Goal: Task Accomplishment & Management: Manage account settings

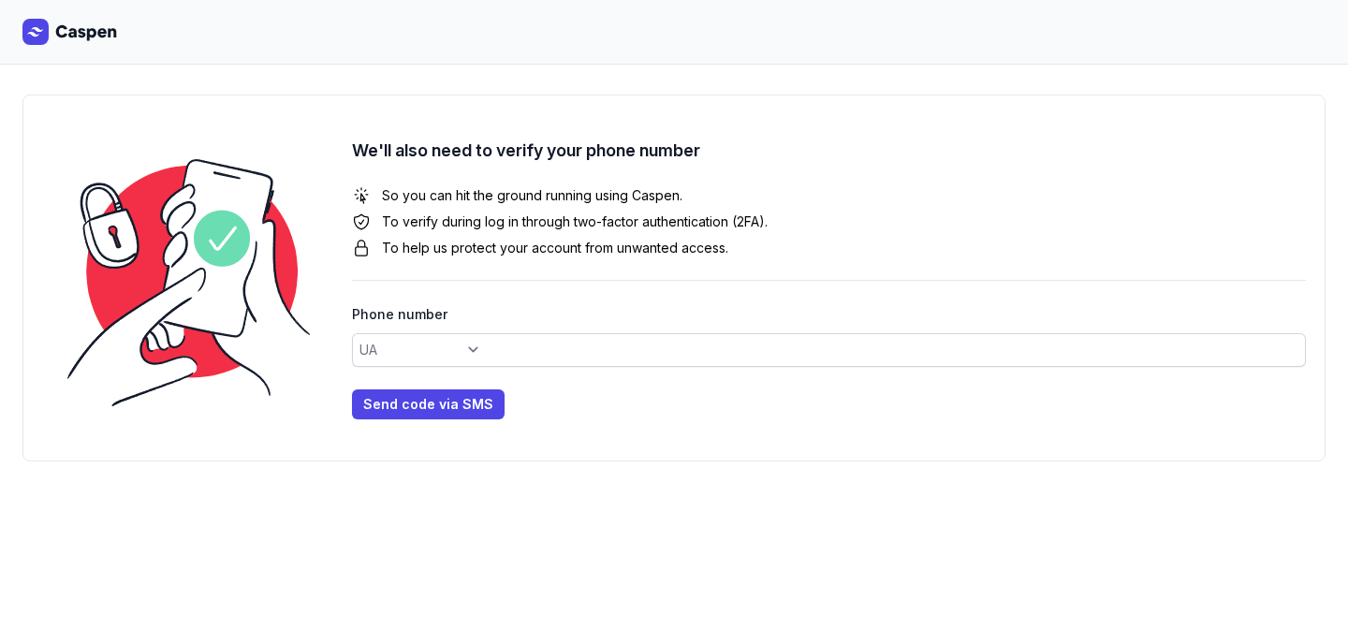
select select "+380"
click at [547, 367] on div "We'll also need to verify your phone number So you can hit the ground running u…" at bounding box center [829, 279] width 954 height 282
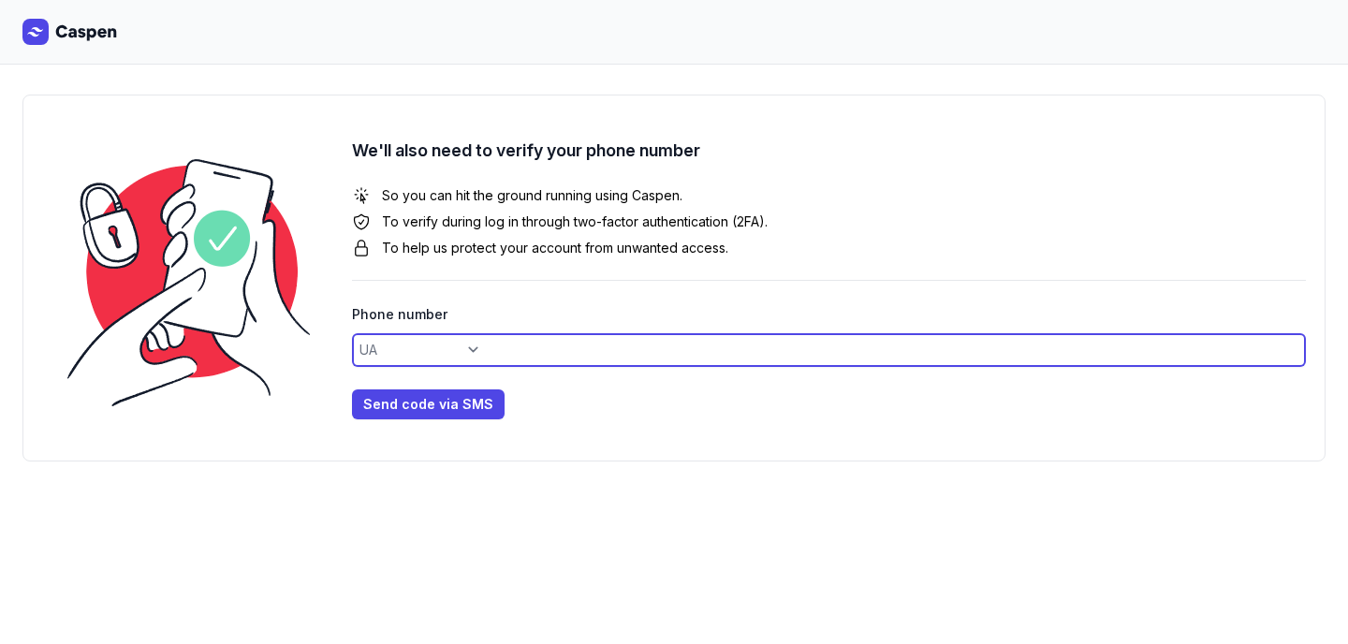
click at [561, 354] on input at bounding box center [829, 350] width 954 height 34
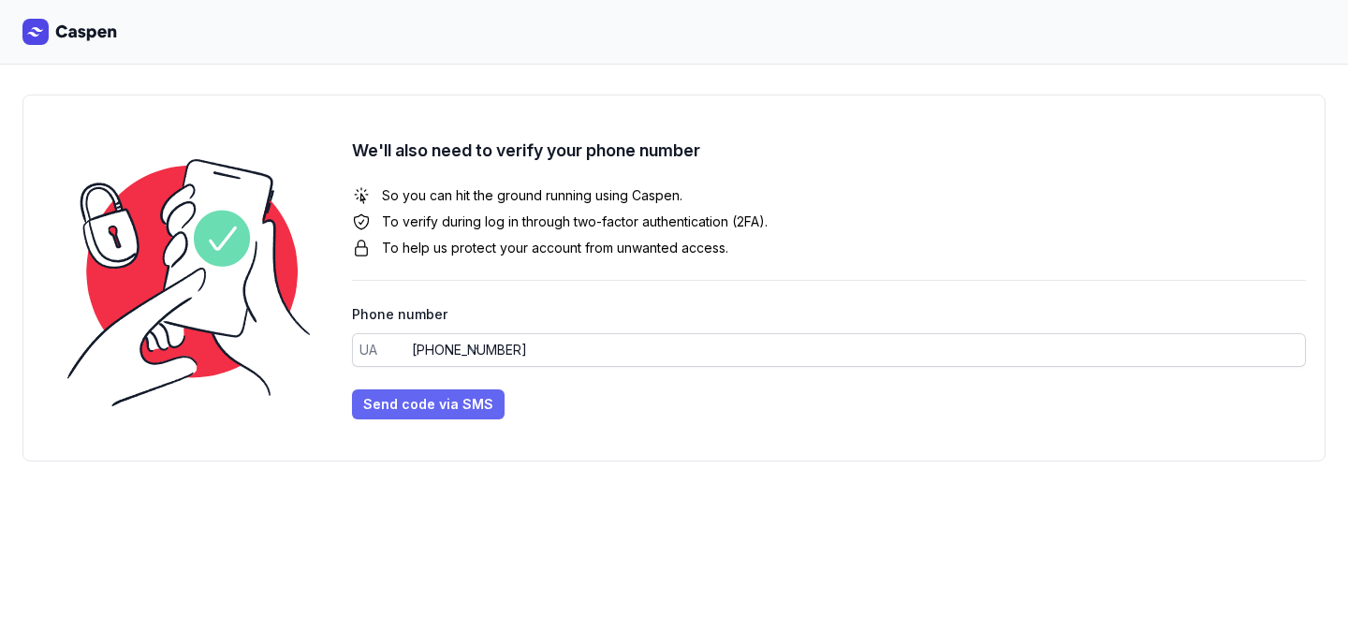
click at [443, 407] on span "Send code via SMS" at bounding box center [428, 404] width 130 height 22
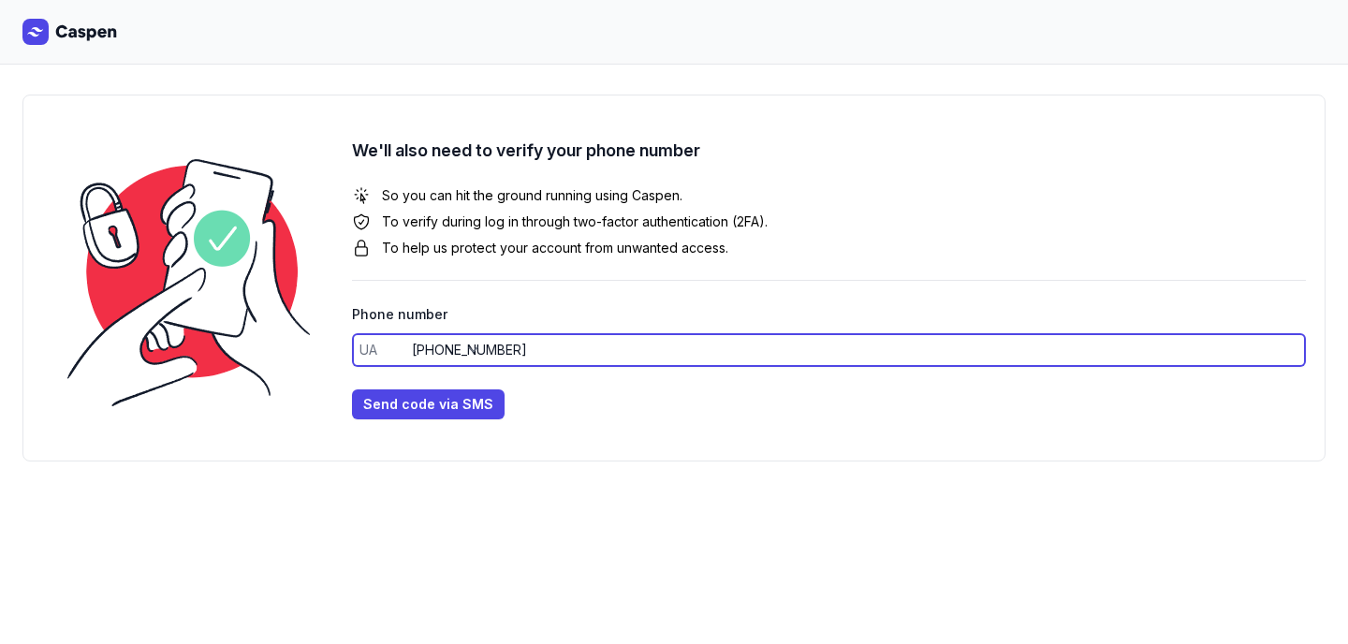
click at [422, 351] on input "[PHONE_NUMBER]" at bounding box center [829, 350] width 954 height 34
type input "380931936386"
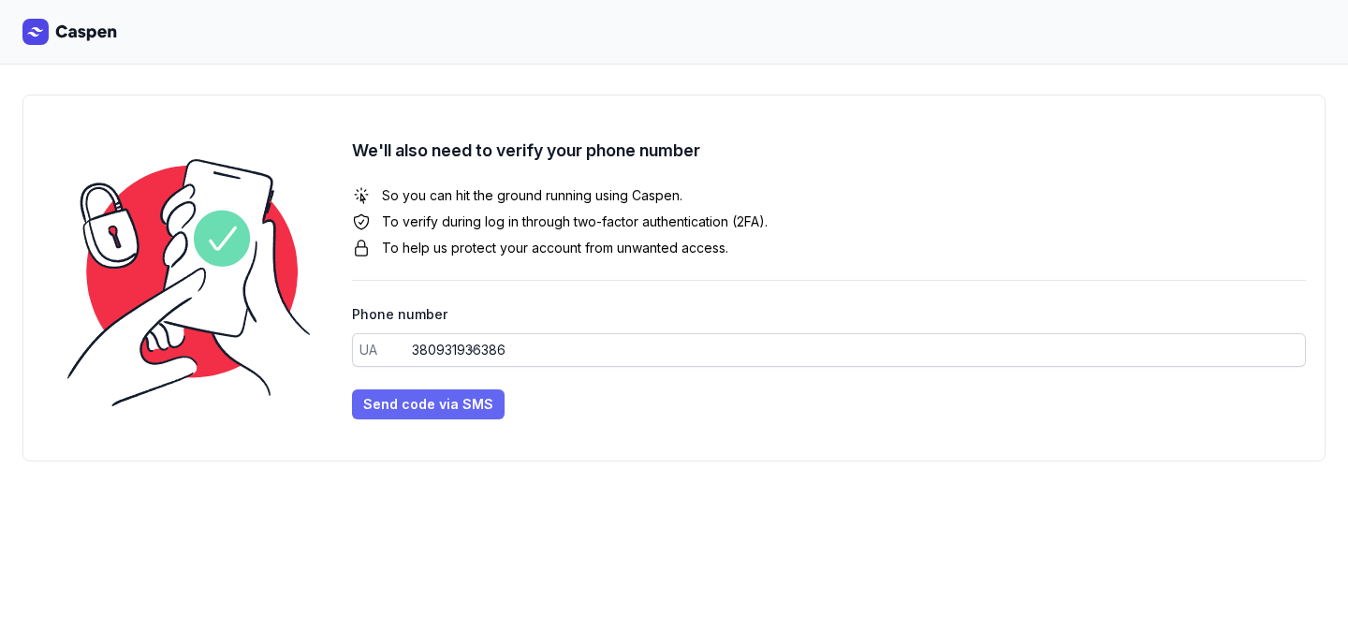
click at [411, 402] on span "Send code via SMS" at bounding box center [428, 404] width 130 height 22
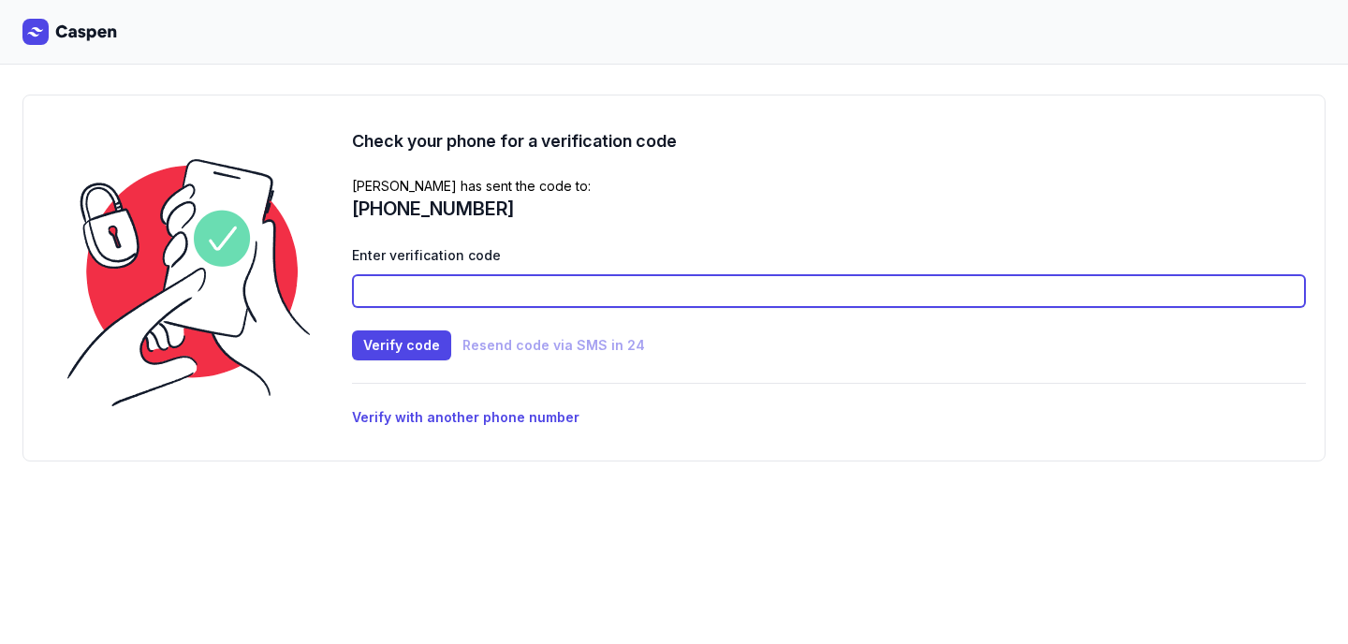
click at [420, 290] on input at bounding box center [829, 291] width 954 height 34
type input "0658"
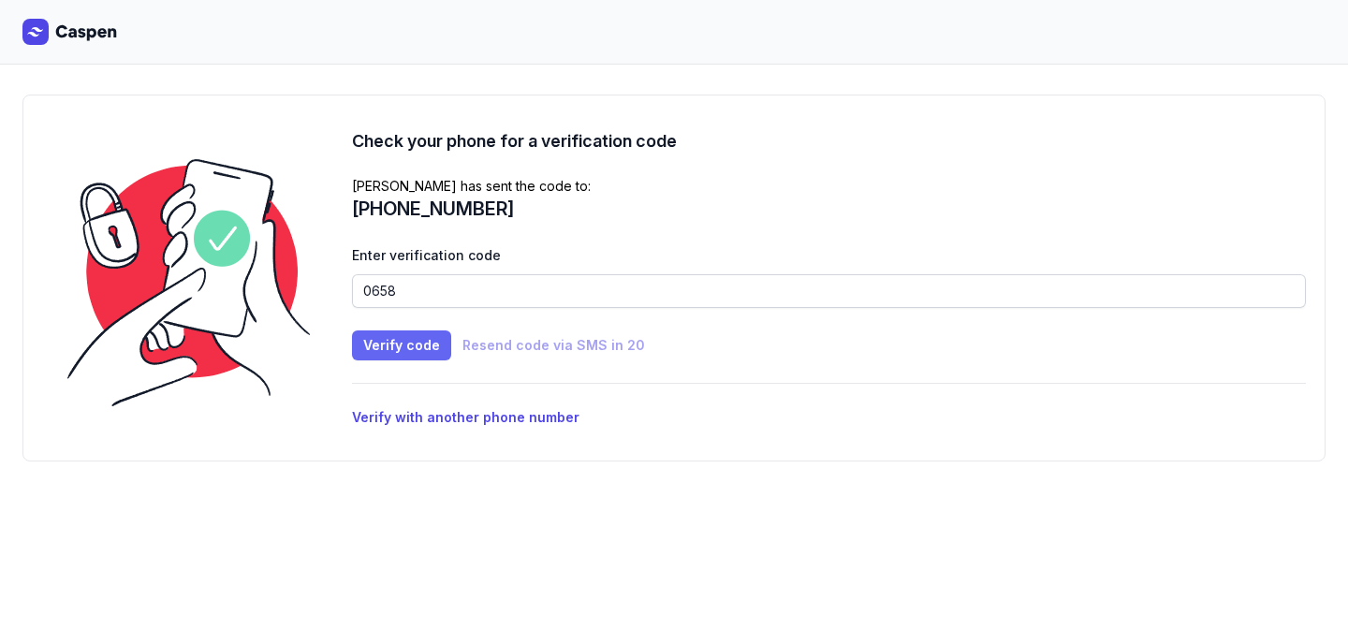
click at [409, 349] on span "Verify code" at bounding box center [401, 345] width 77 height 22
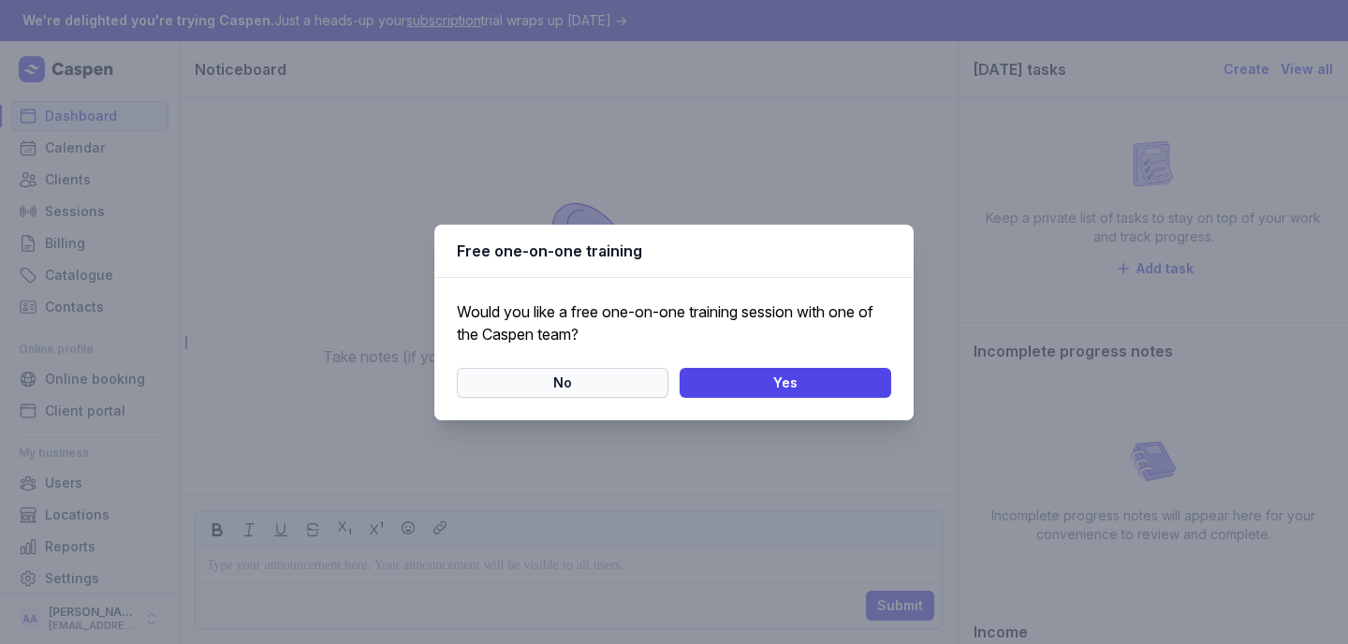
click at [580, 388] on span "No" at bounding box center [562, 383] width 189 height 22
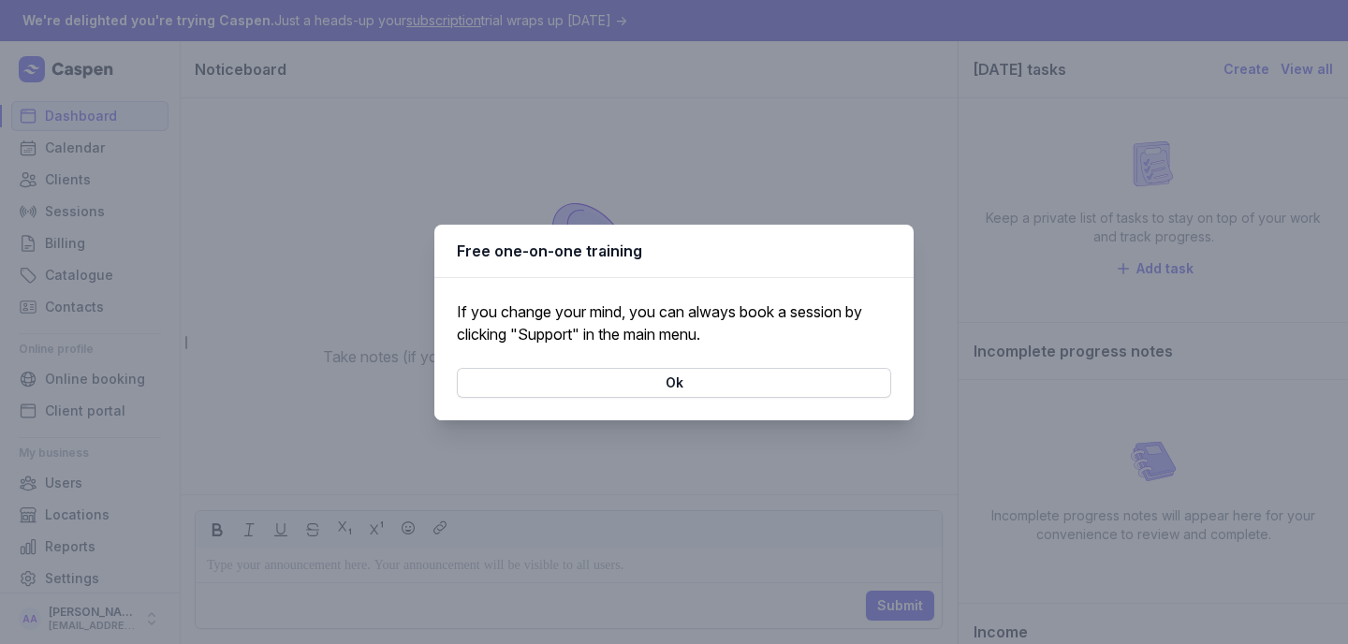
click at [580, 388] on span "Ok" at bounding box center [674, 383] width 412 height 22
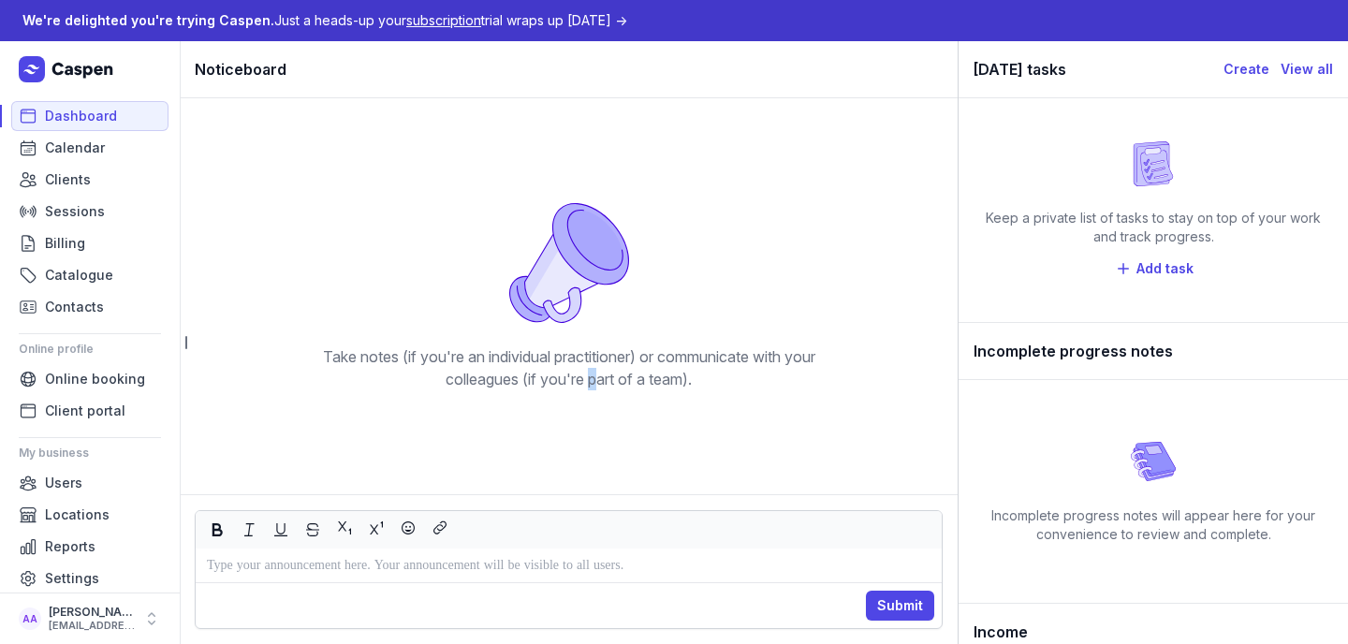
click at [580, 388] on div "Take notes (if you're an individual practitioner) or communicate with your coll…" at bounding box center [569, 368] width 539 height 45
click at [498, 144] on div "Take notes (if you're an individual practitioner) or communicate with your coll…" at bounding box center [569, 296] width 748 height 366
click at [56, 167] on link "Clients" at bounding box center [89, 180] width 157 height 30
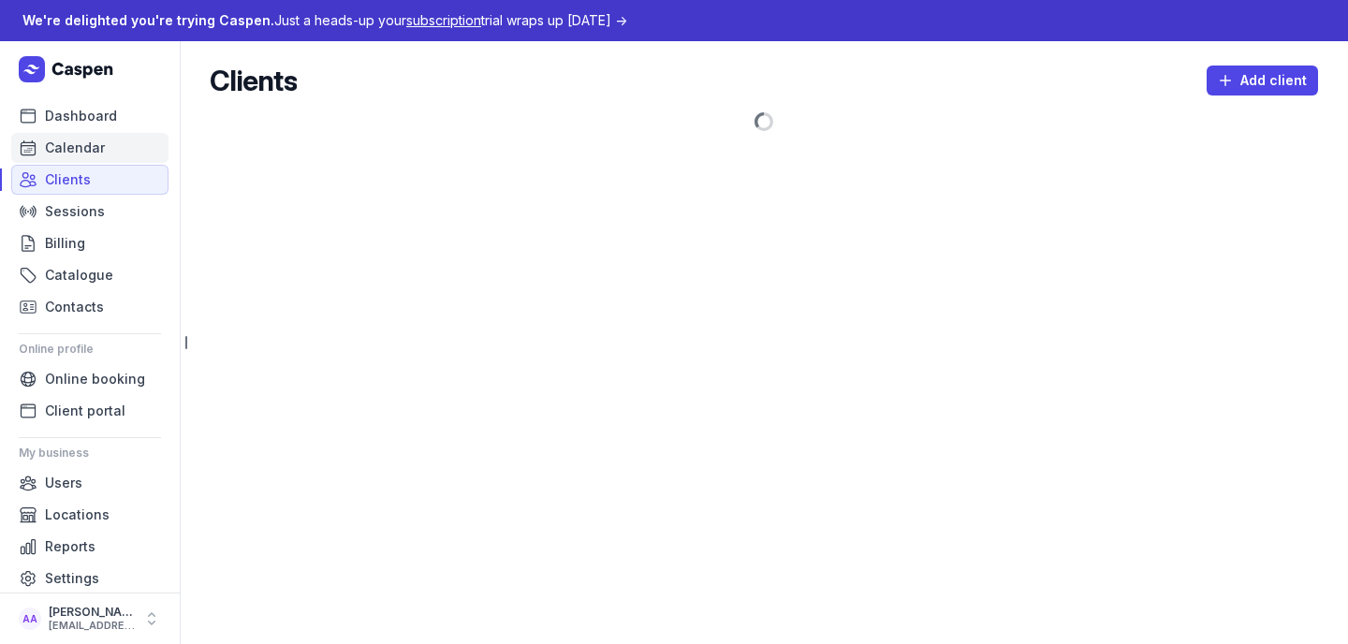
click at [59, 149] on span "Calendar" at bounding box center [75, 148] width 60 height 22
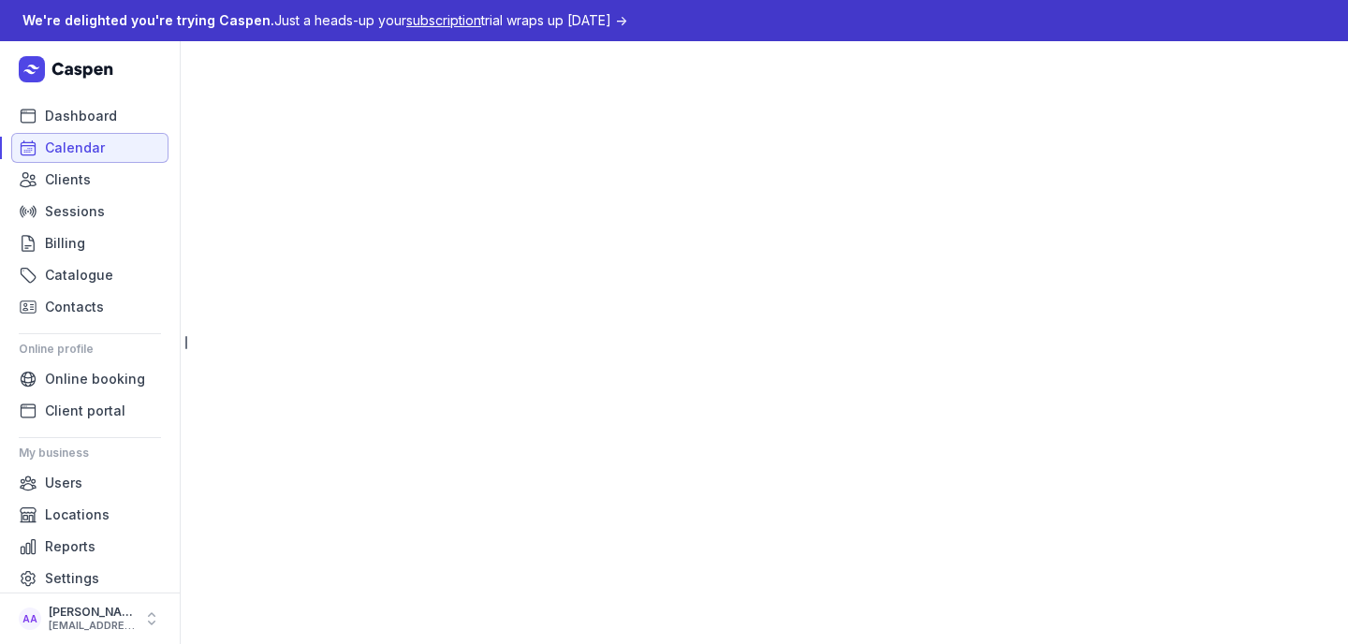
select select "week"
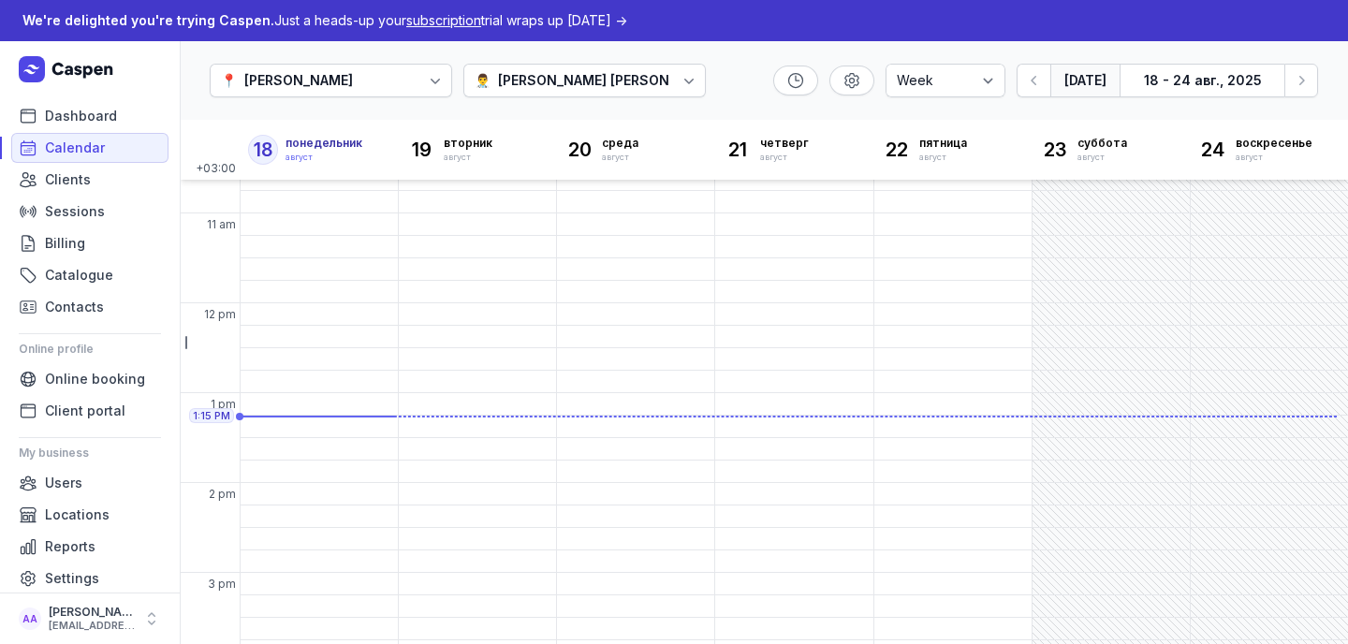
scroll to position [238, 0]
click at [65, 185] on span "Clients" at bounding box center [68, 180] width 46 height 22
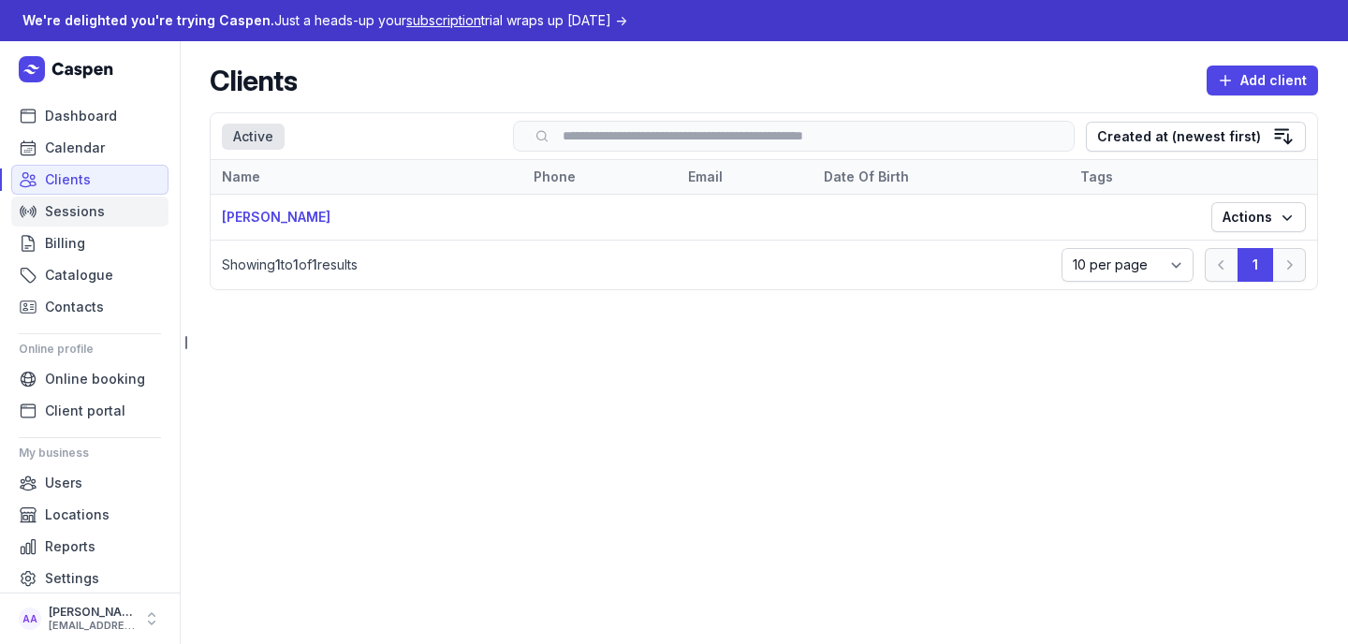
click at [65, 208] on span "Sessions" at bounding box center [75, 211] width 60 height 22
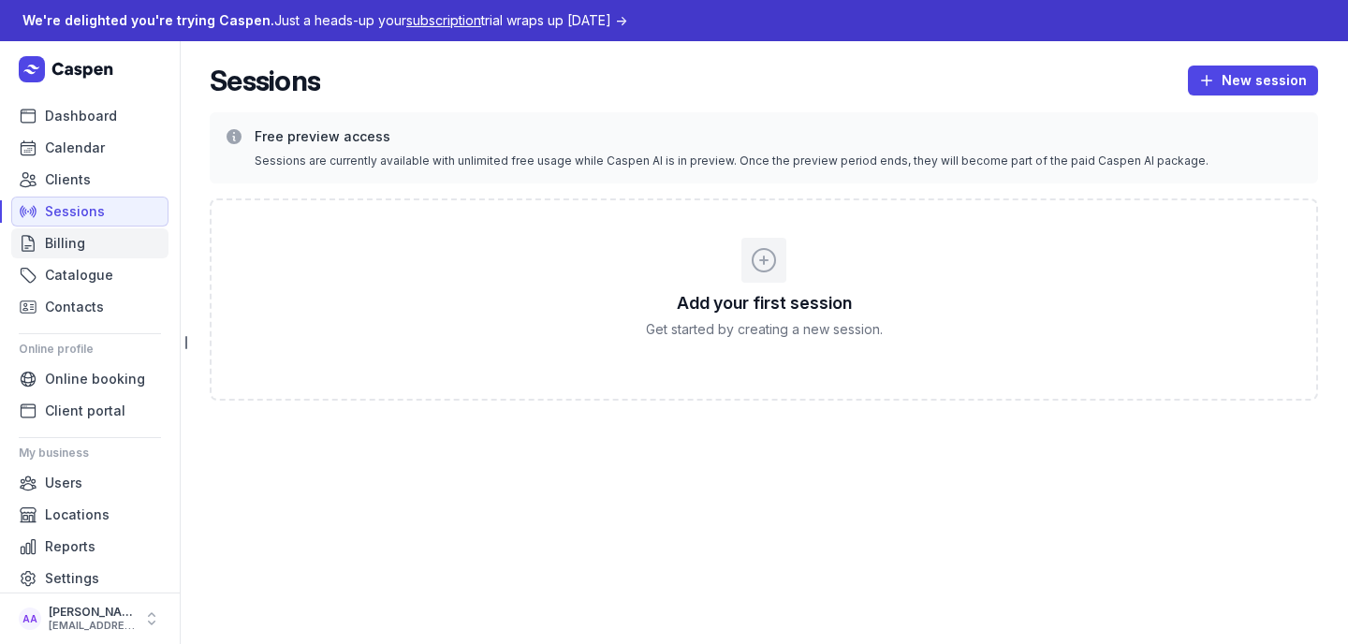
click at [66, 237] on span "Billing" at bounding box center [65, 243] width 40 height 22
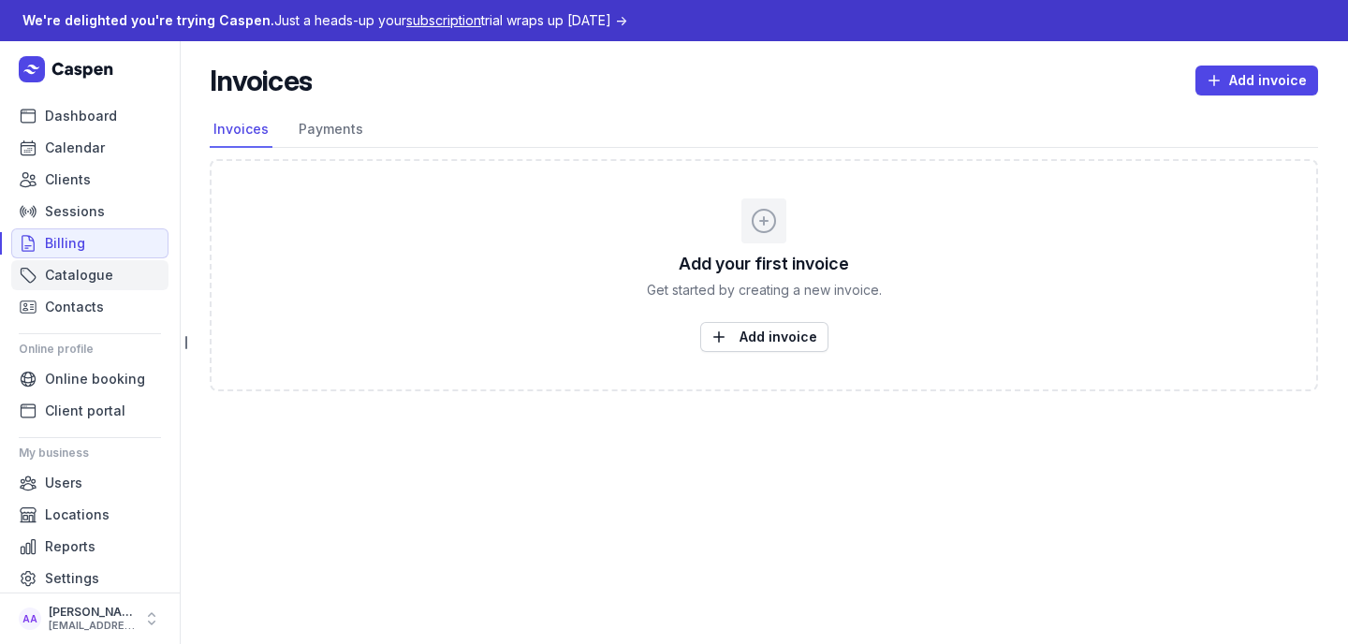
click at [70, 273] on span "Catalogue" at bounding box center [79, 275] width 68 height 22
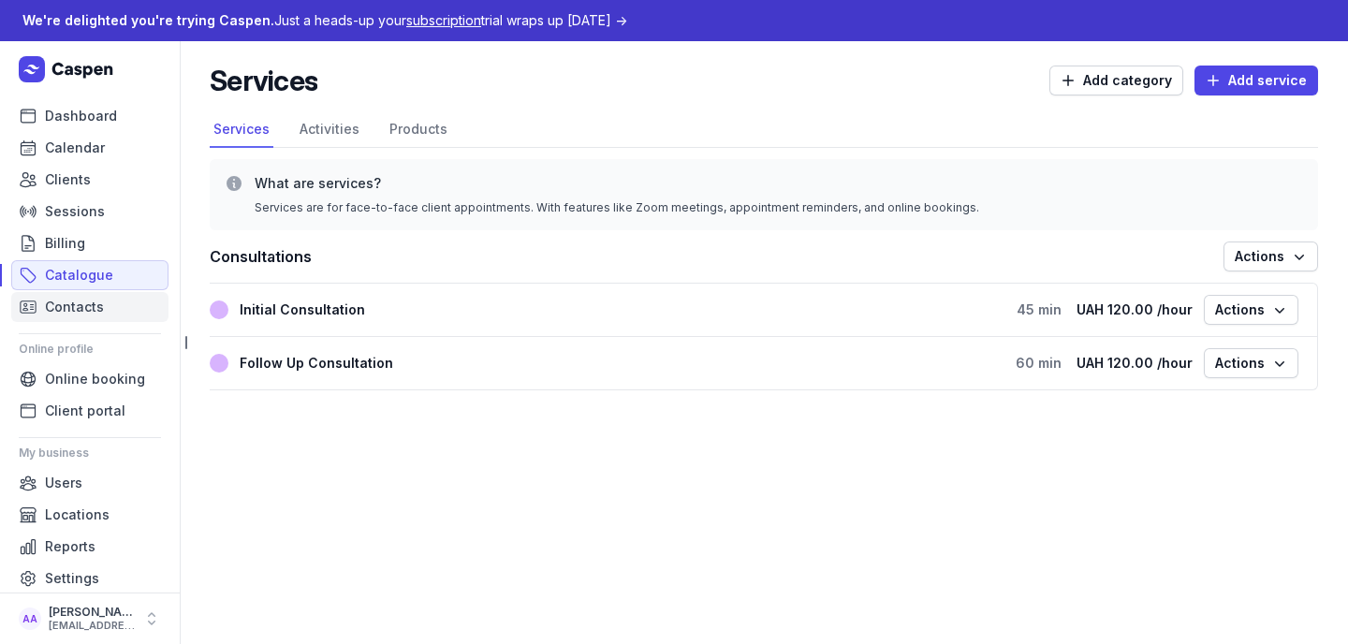
click at [71, 302] on span "Contacts" at bounding box center [74, 307] width 59 height 22
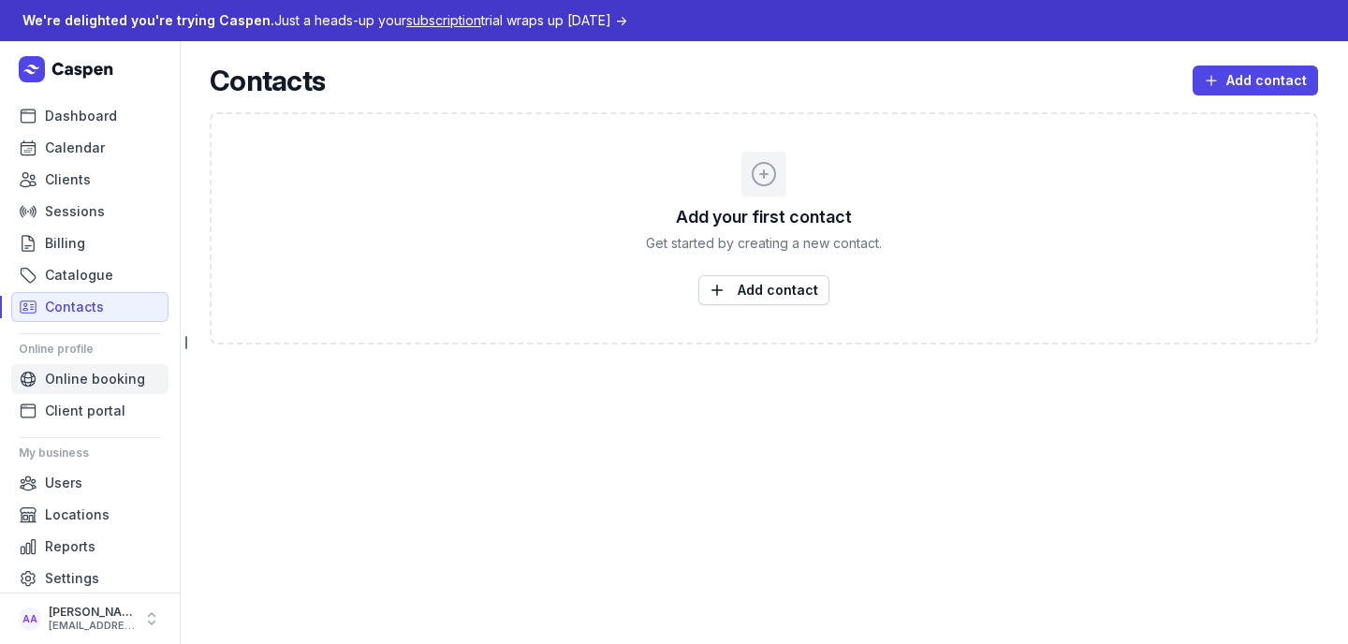
click at [62, 370] on span "Online booking" at bounding box center [95, 379] width 100 height 22
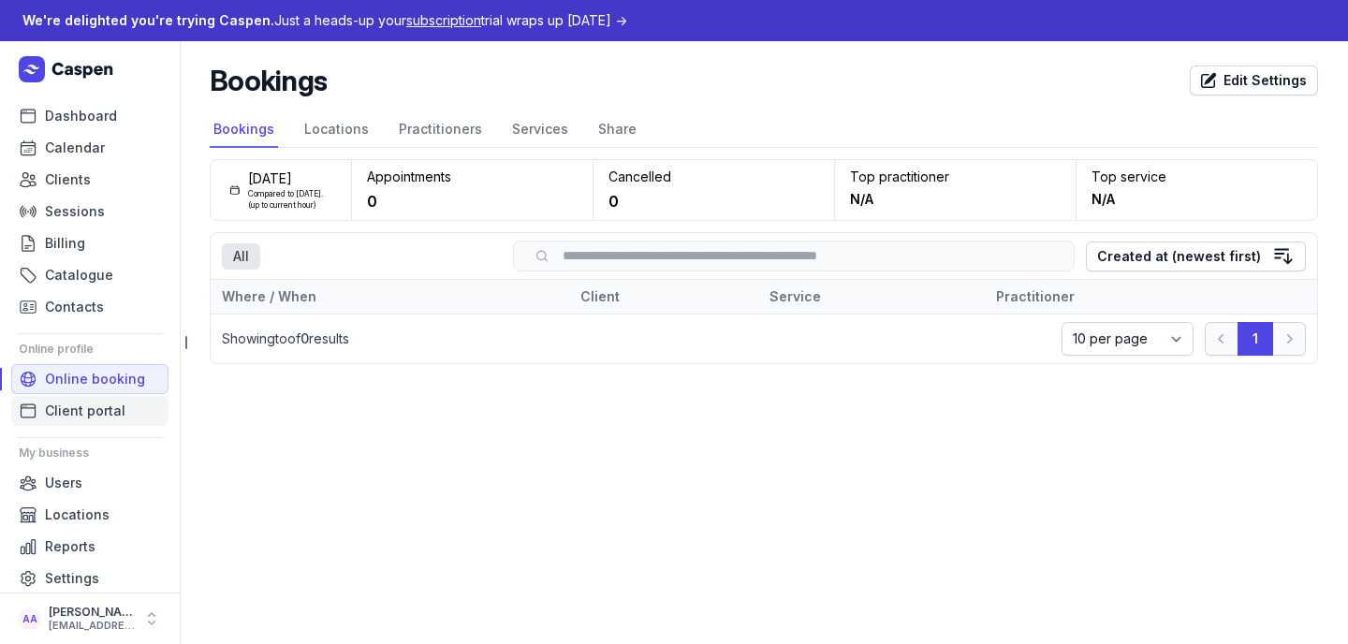
click at [68, 408] on span "Client portal" at bounding box center [85, 411] width 81 height 22
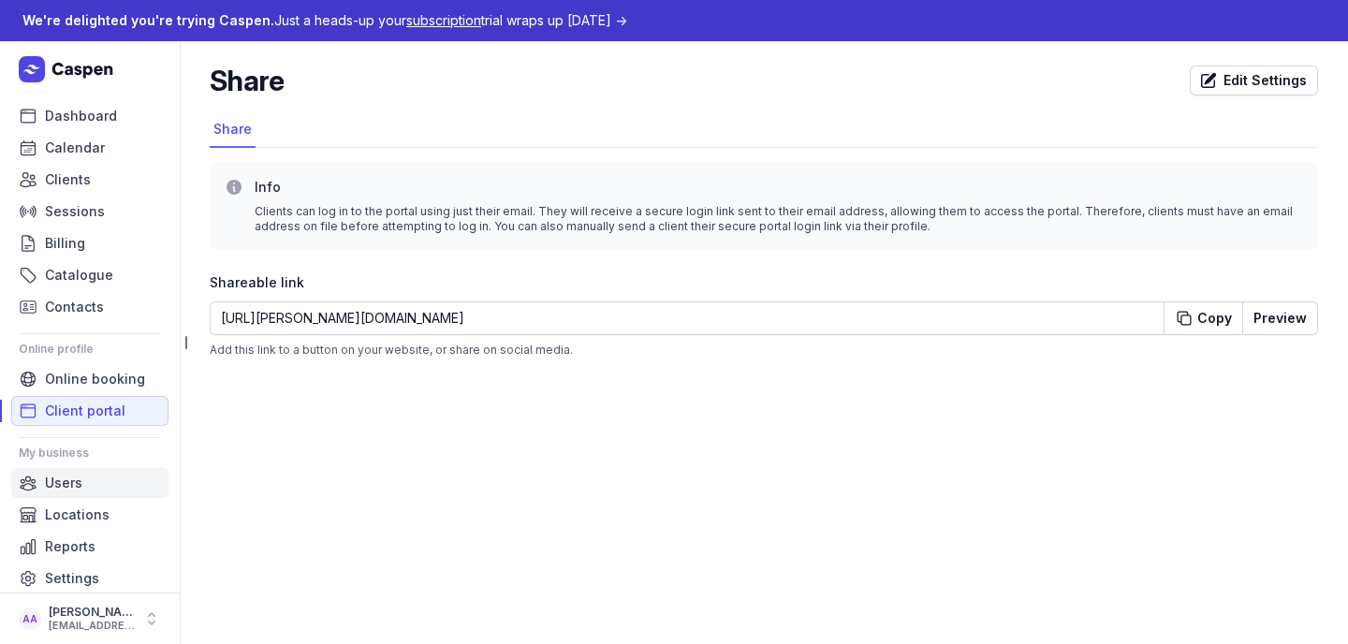
click at [81, 480] on span "Users" at bounding box center [63, 483] width 37 height 22
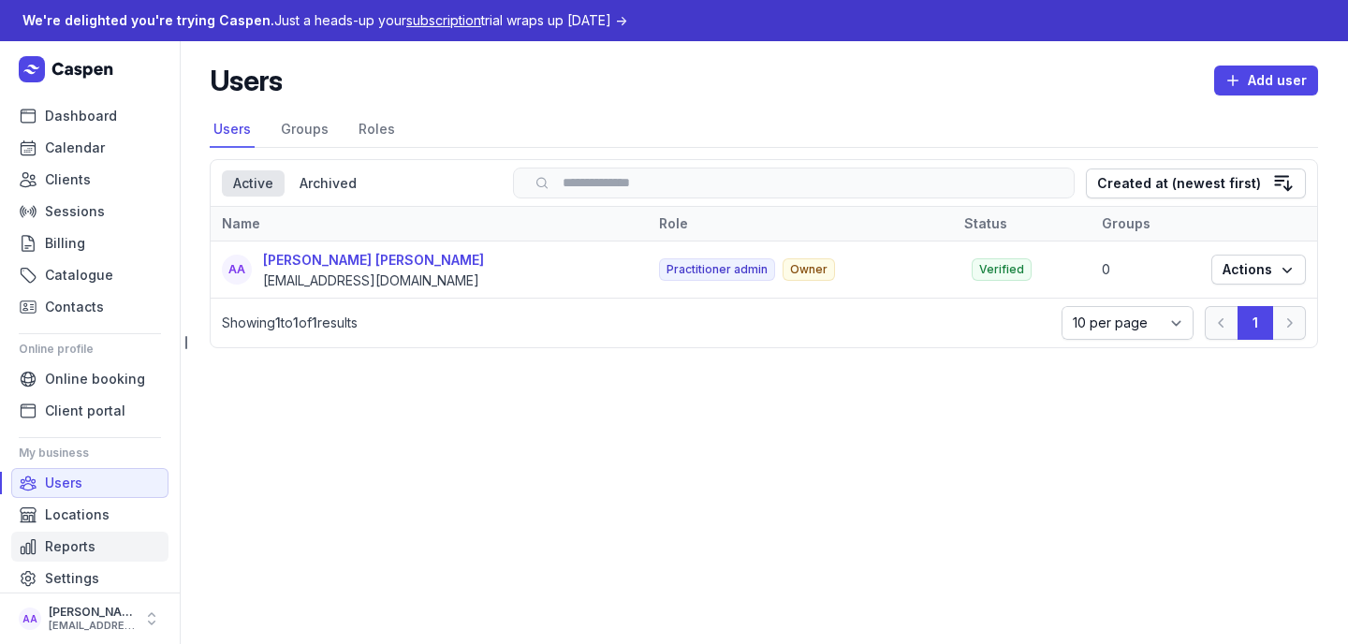
click at [87, 554] on span "Reports" at bounding box center [70, 547] width 51 height 22
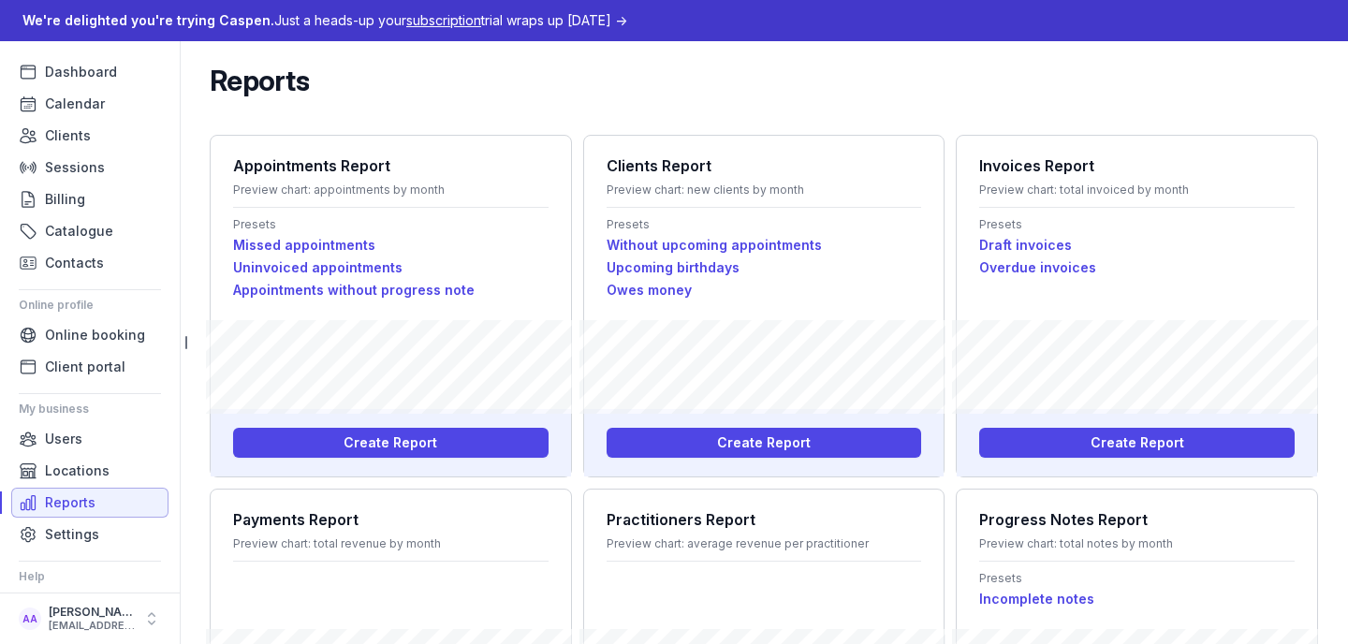
scroll to position [45, 0]
click at [83, 334] on span "Online booking" at bounding box center [95, 334] width 100 height 22
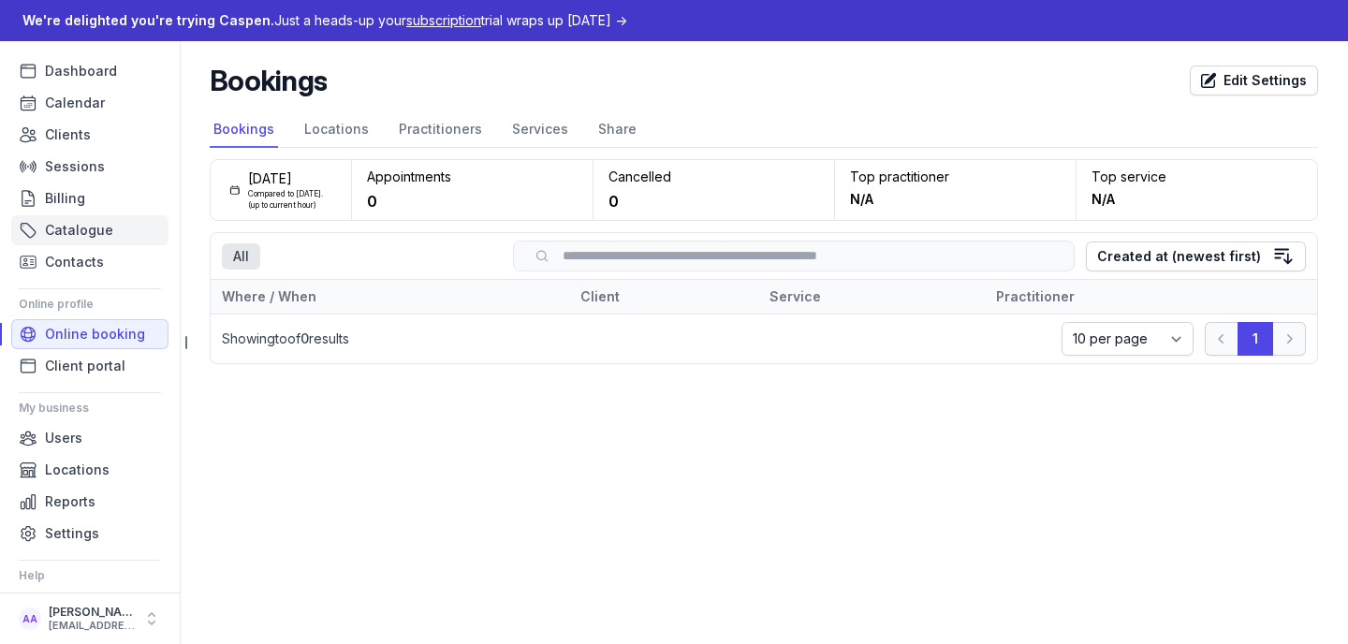
click at [104, 223] on span "Catalogue" at bounding box center [79, 230] width 68 height 22
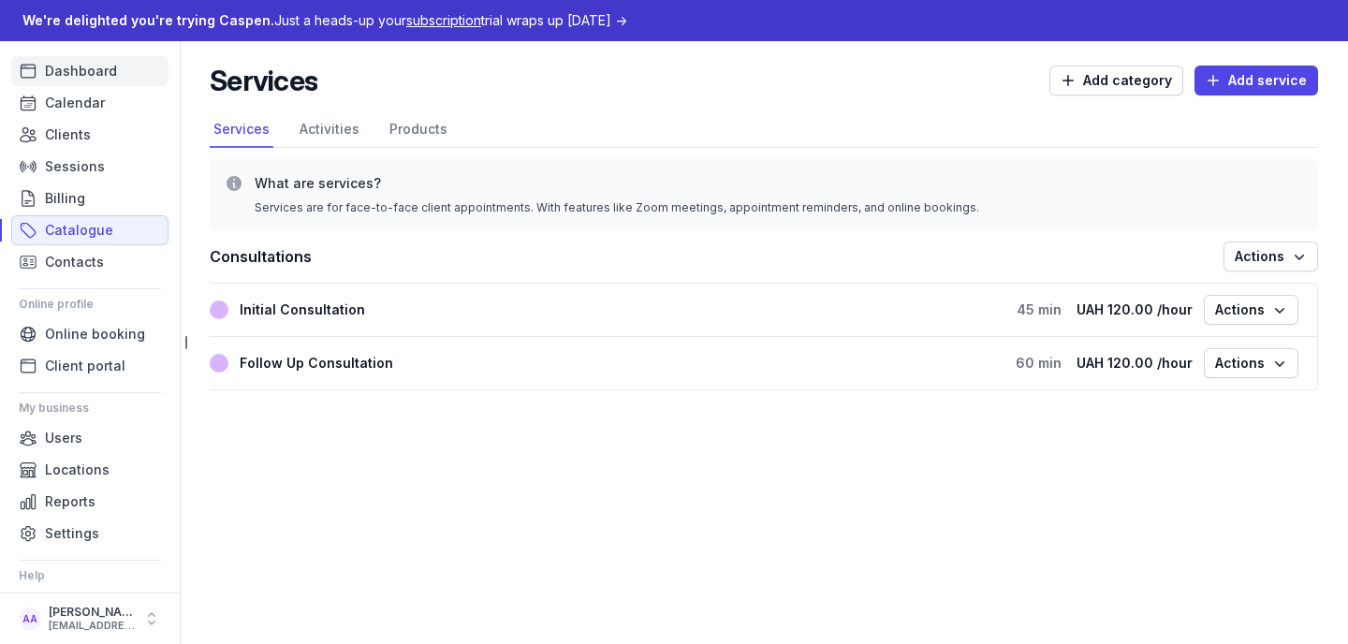
click at [83, 73] on span "Dashboard" at bounding box center [81, 71] width 72 height 22
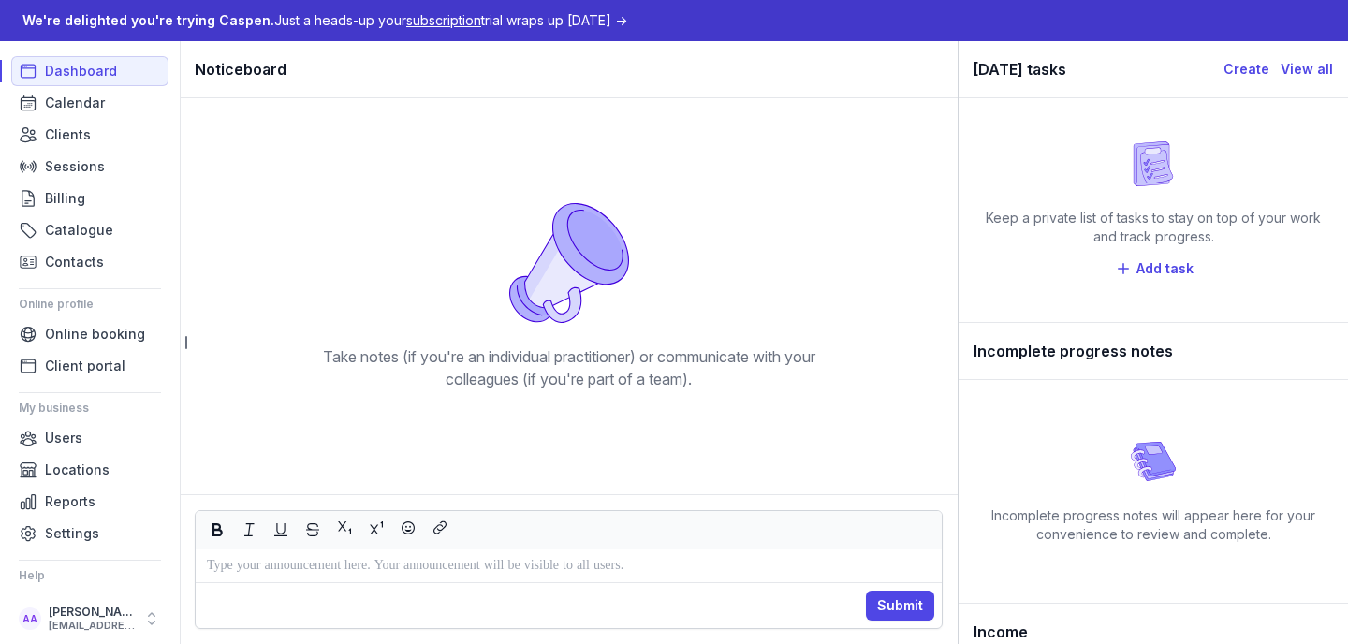
click at [543, 262] on icon at bounding box center [552, 274] width 56 height 96
